Goal: Information Seeking & Learning: Learn about a topic

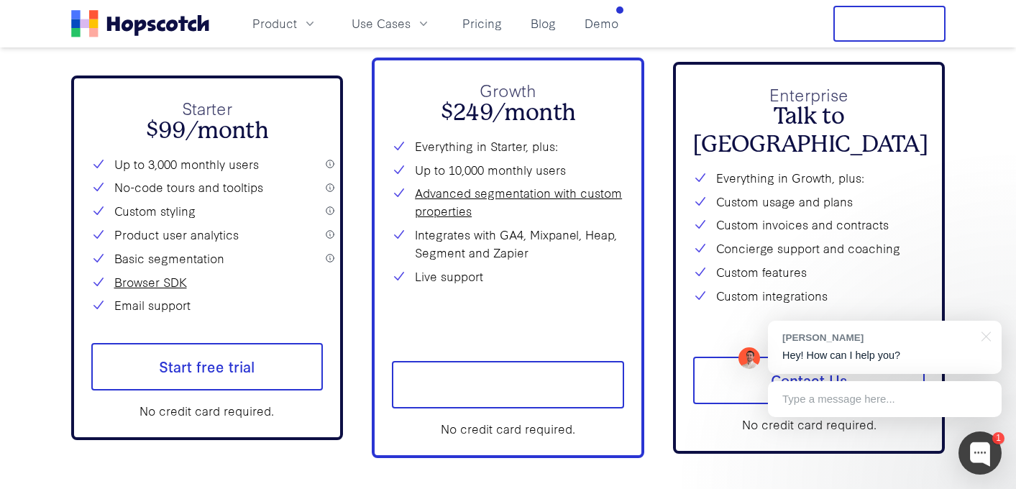
scroll to position [5184, 0]
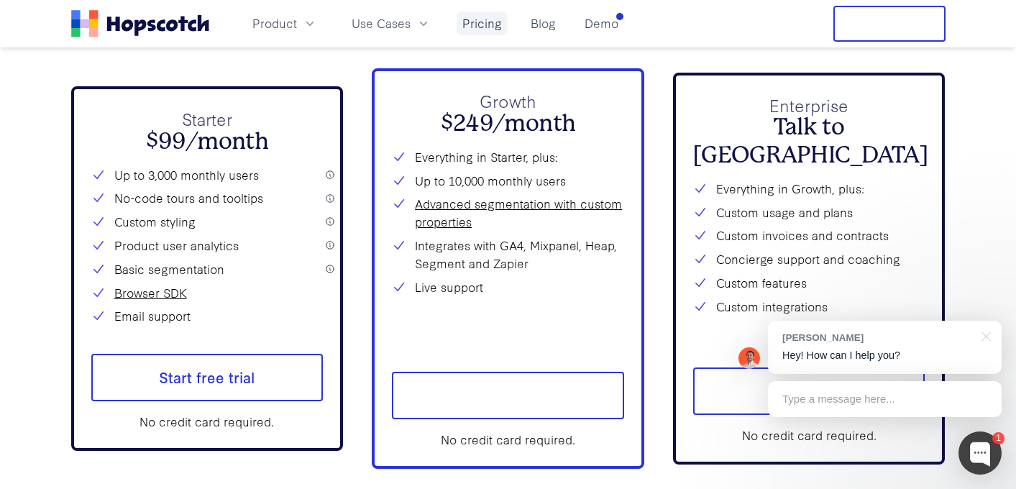
click at [496, 29] on link "Pricing" at bounding box center [482, 24] width 51 height 24
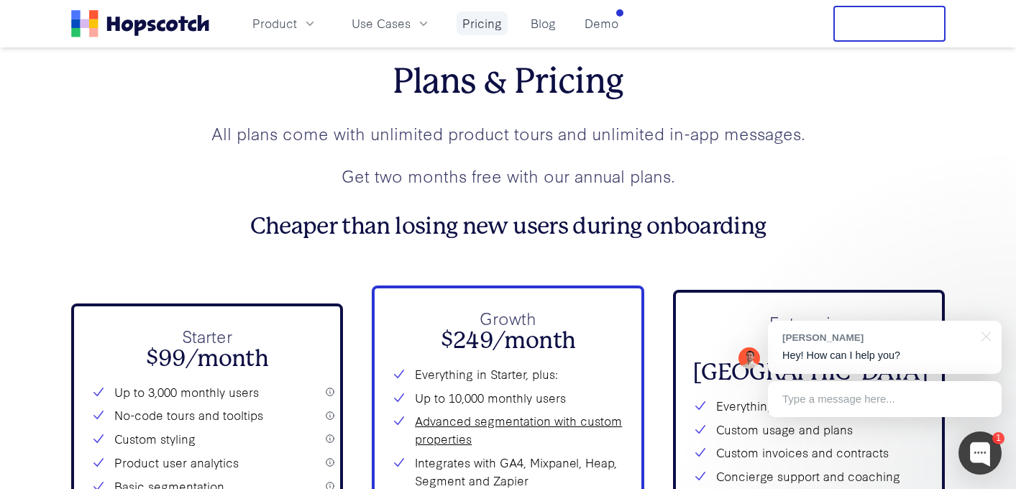
scroll to position [4961, 0]
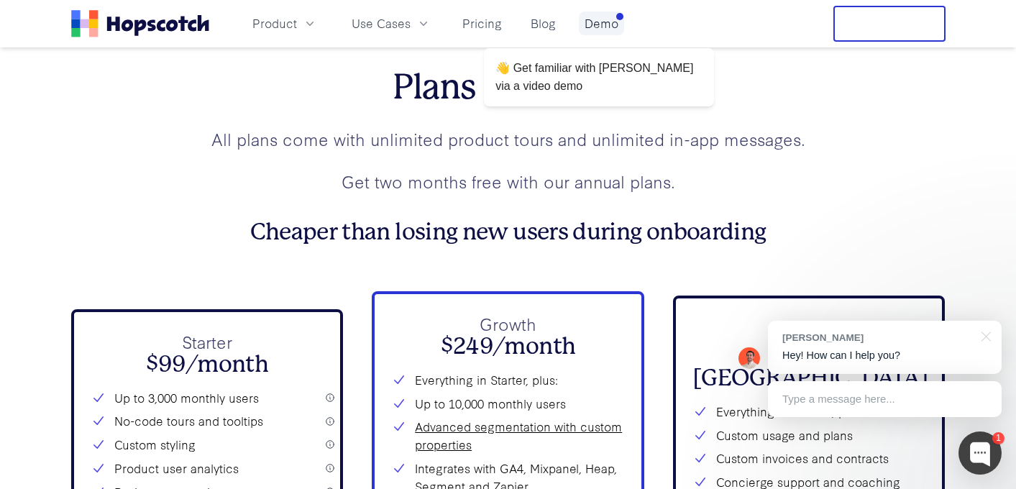
click at [602, 24] on link "Demo" at bounding box center [601, 24] width 45 height 24
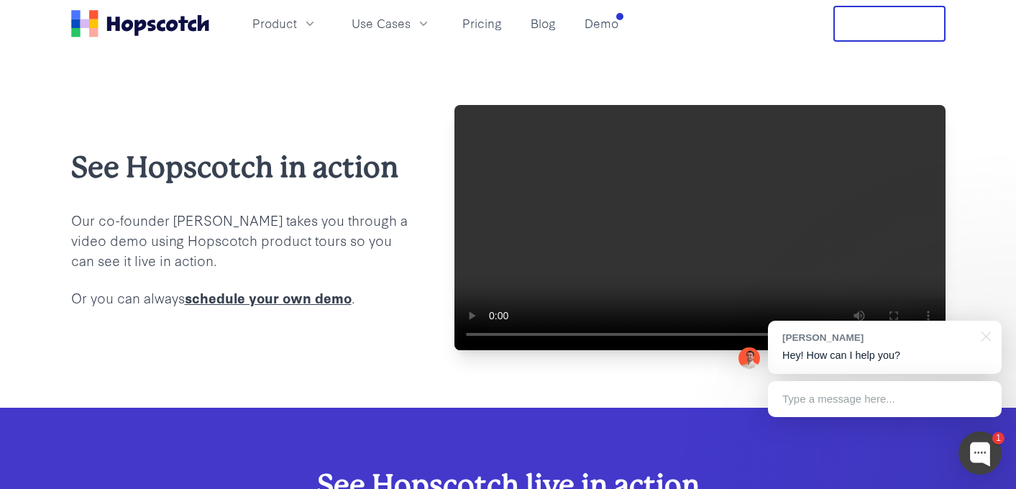
click at [570, 259] on video at bounding box center [700, 227] width 491 height 245
click at [982, 334] on div at bounding box center [984, 335] width 36 height 29
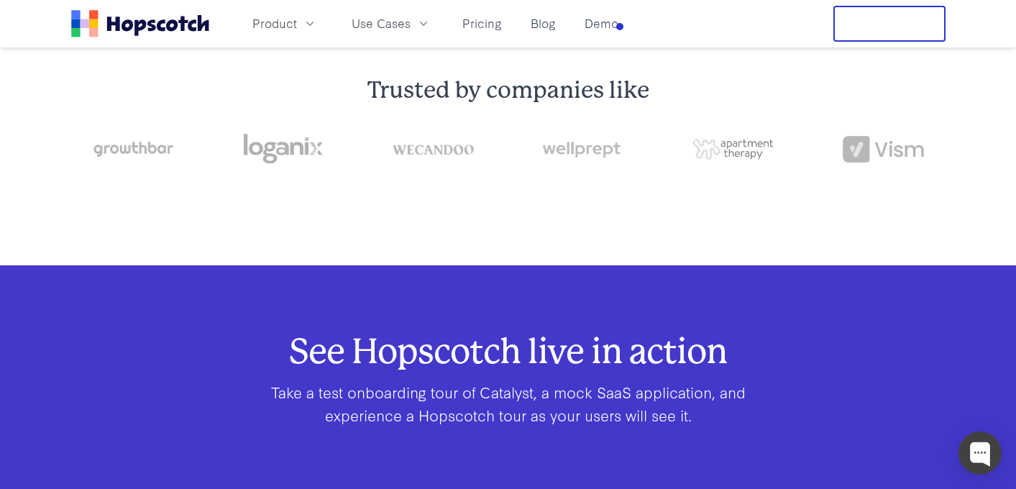
scroll to position [588, 0]
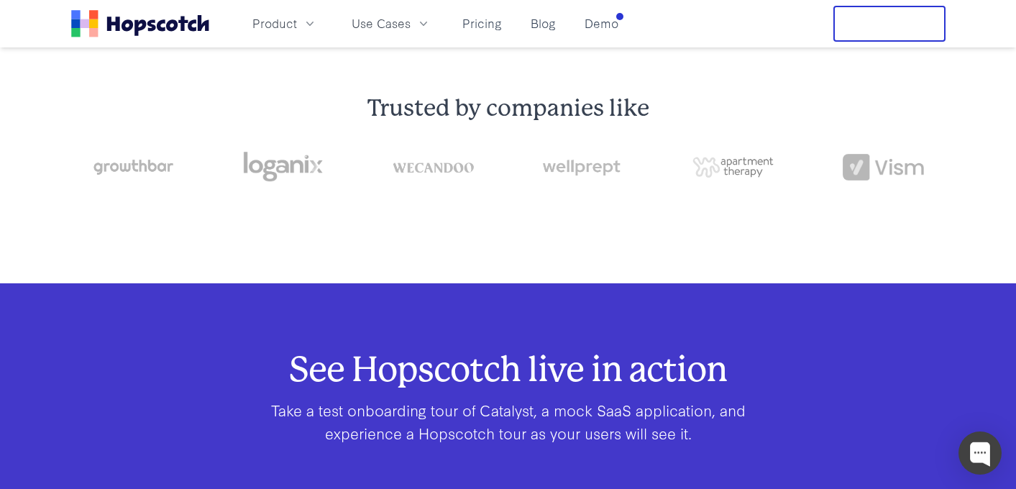
click at [135, 41] on div "Product Use Cases Pricing Blog Demo" at bounding box center [347, 24] width 553 height 36
click at [134, 36] on icon "Home" at bounding box center [140, 23] width 138 height 27
